Goal: Information Seeking & Learning: Find specific fact

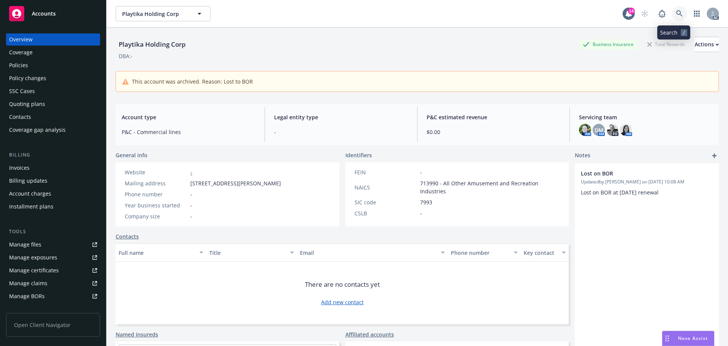
click at [676, 13] on icon at bounding box center [679, 13] width 7 height 7
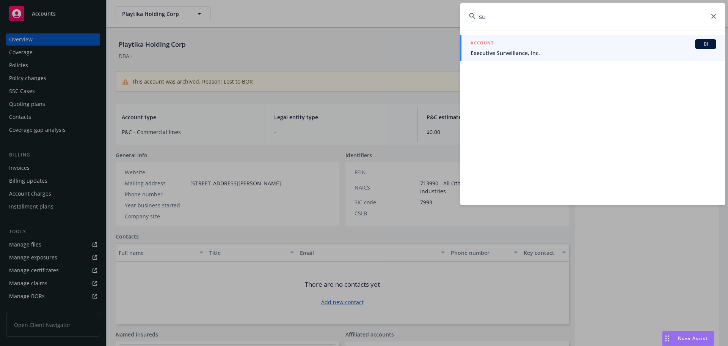
type input "s"
